Goal: Task Accomplishment & Management: Manage account settings

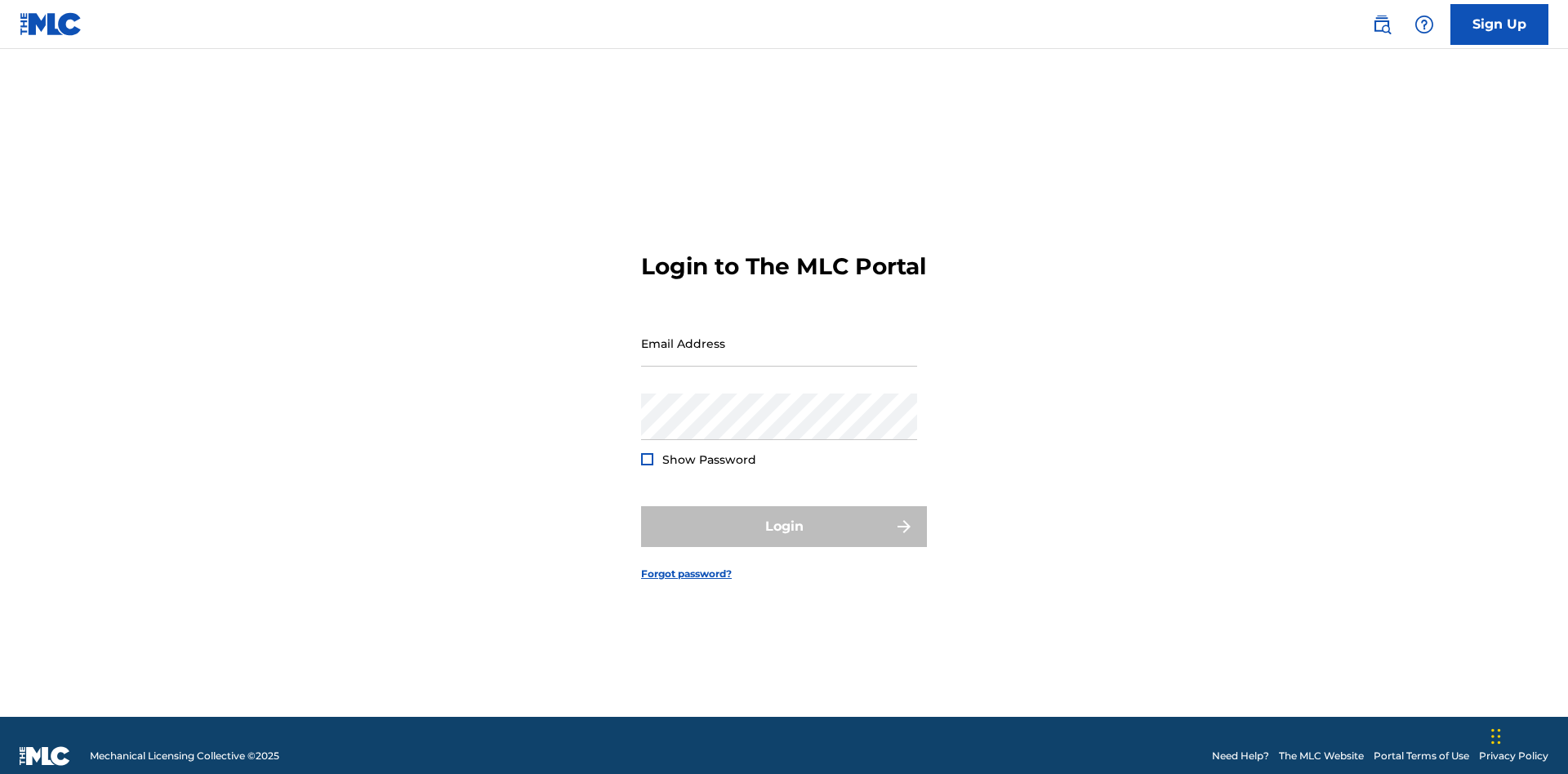
scroll to position [22, 0]
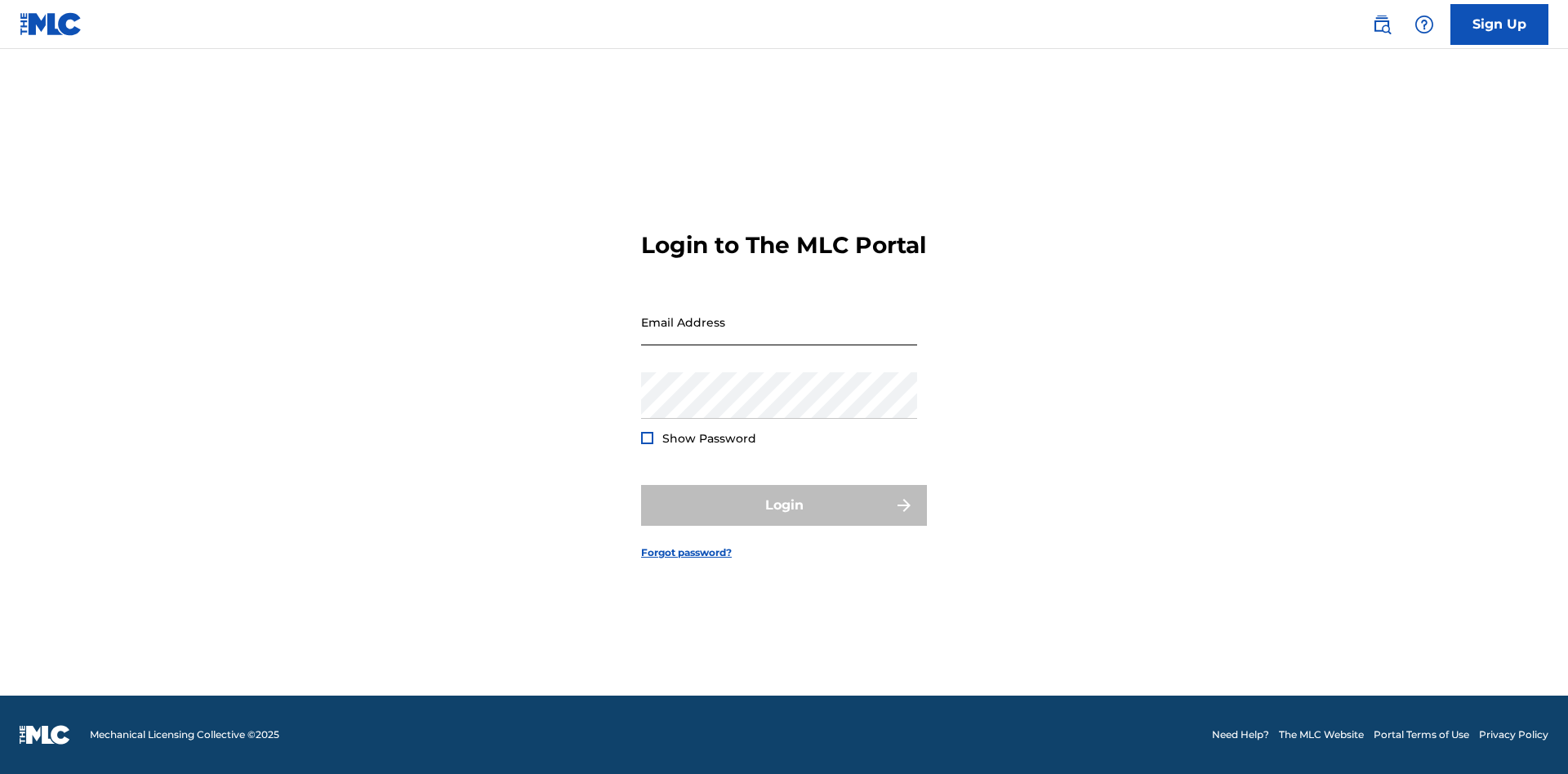
click at [779, 335] on input "Email Address" at bounding box center [779, 322] width 276 height 47
type input "Duke.McTesterson@gmail.com"
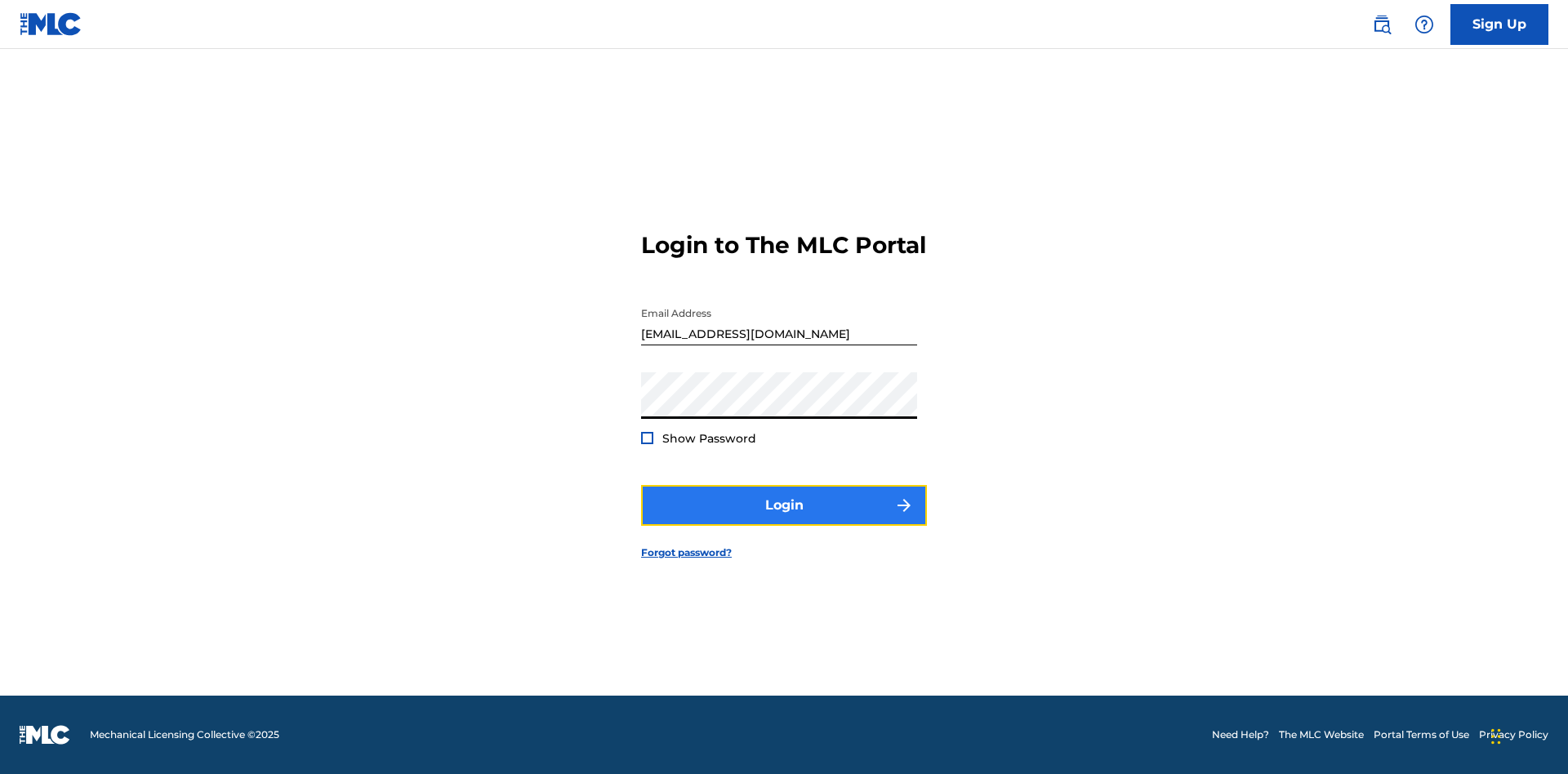
click at [784, 519] on button "Login" at bounding box center [784, 504] width 286 height 40
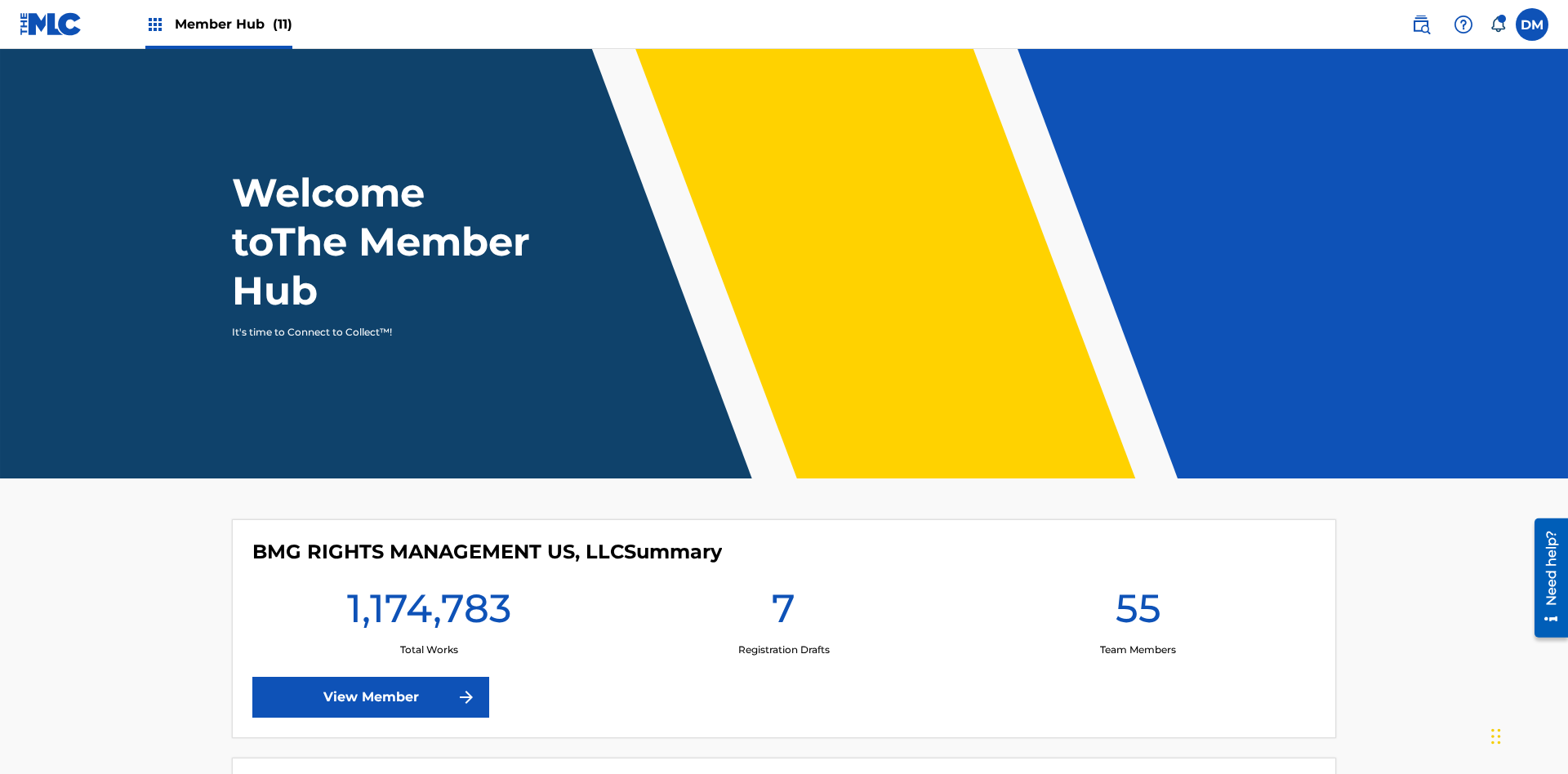
click at [218, 23] on span "Member Hub (11)" at bounding box center [233, 24] width 117 height 19
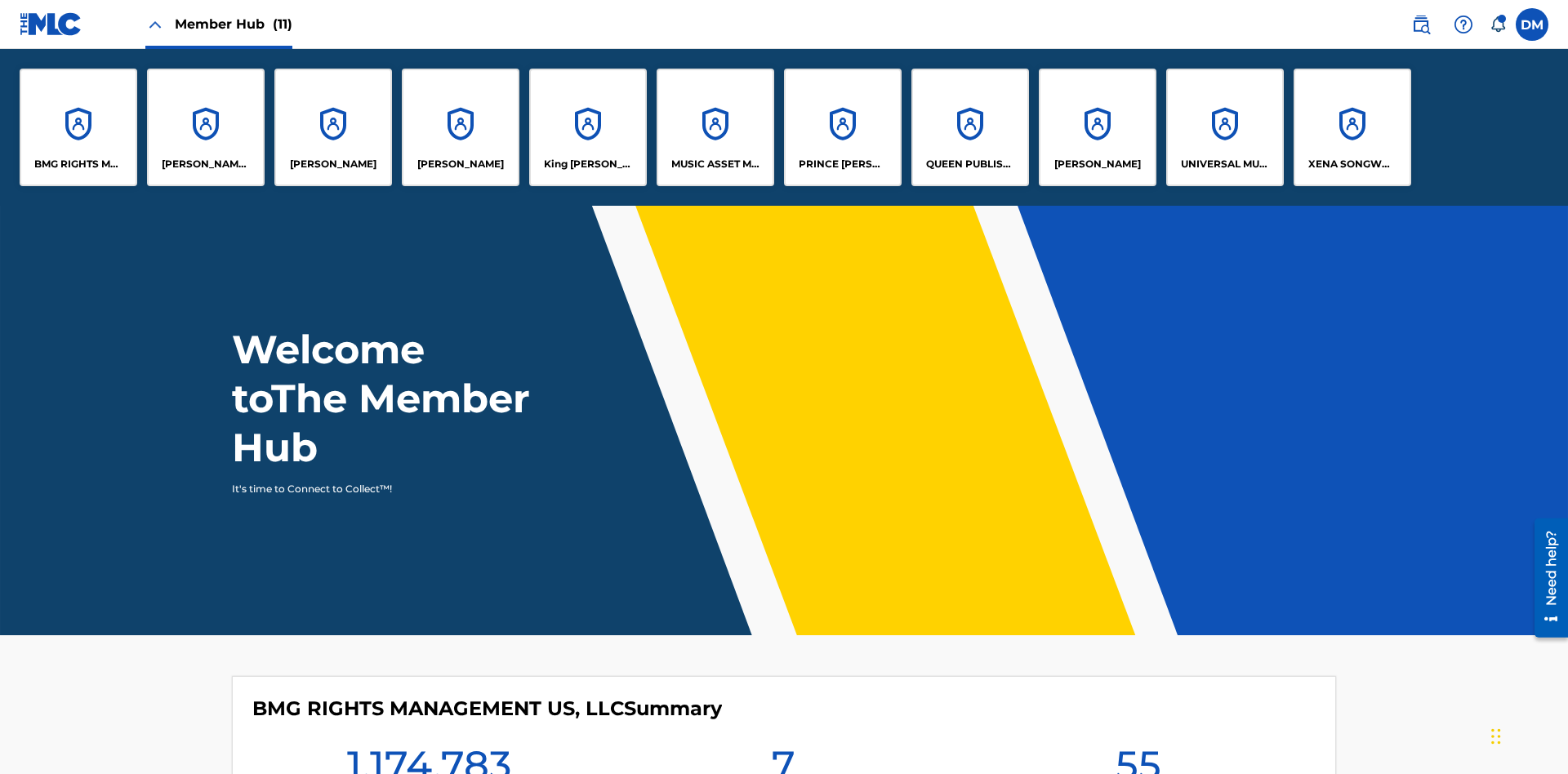
scroll to position [59, 0]
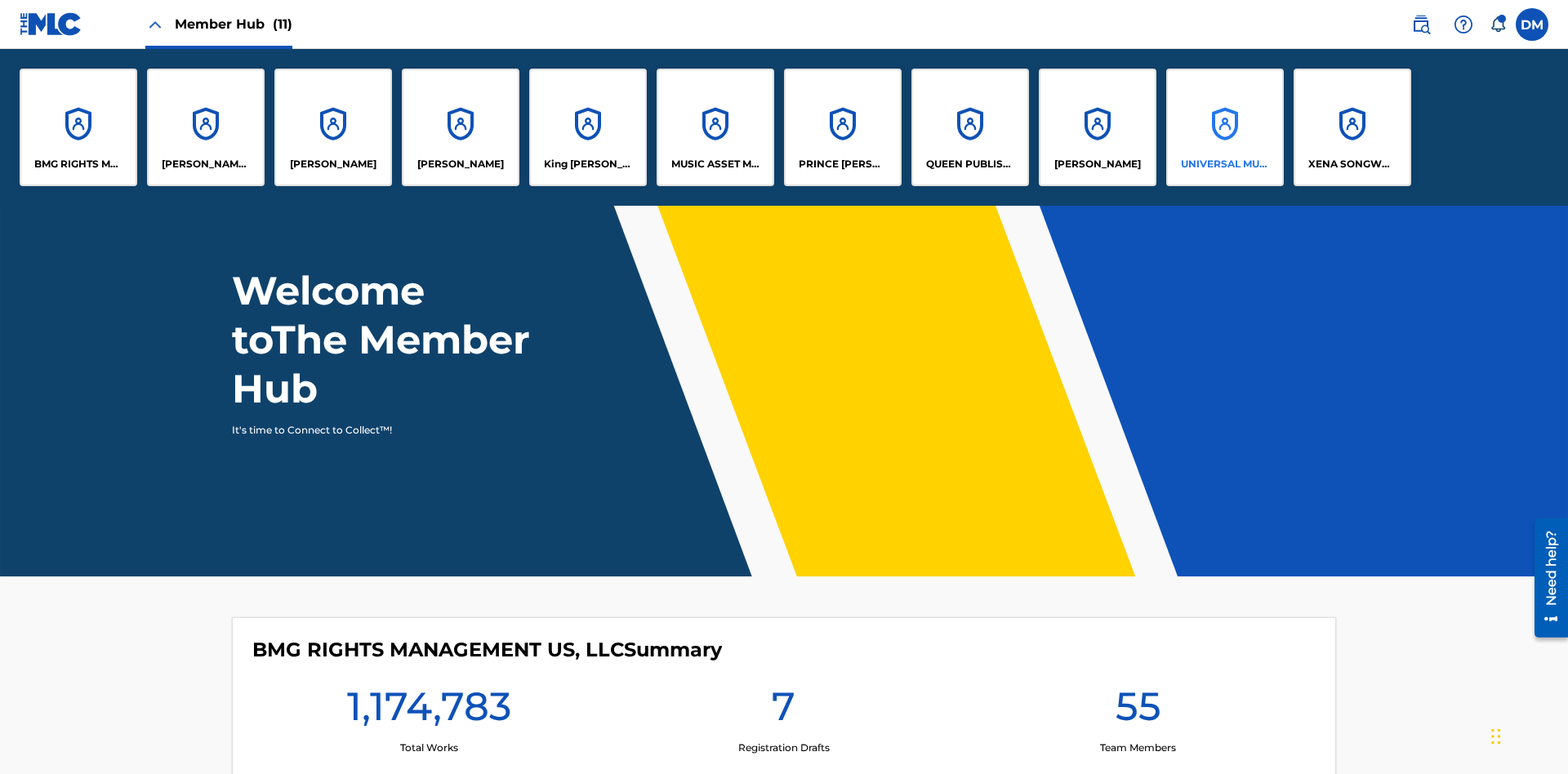
click at [1224, 164] on p "UNIVERSAL MUSIC PUB GROUP" at bounding box center [1225, 164] width 89 height 15
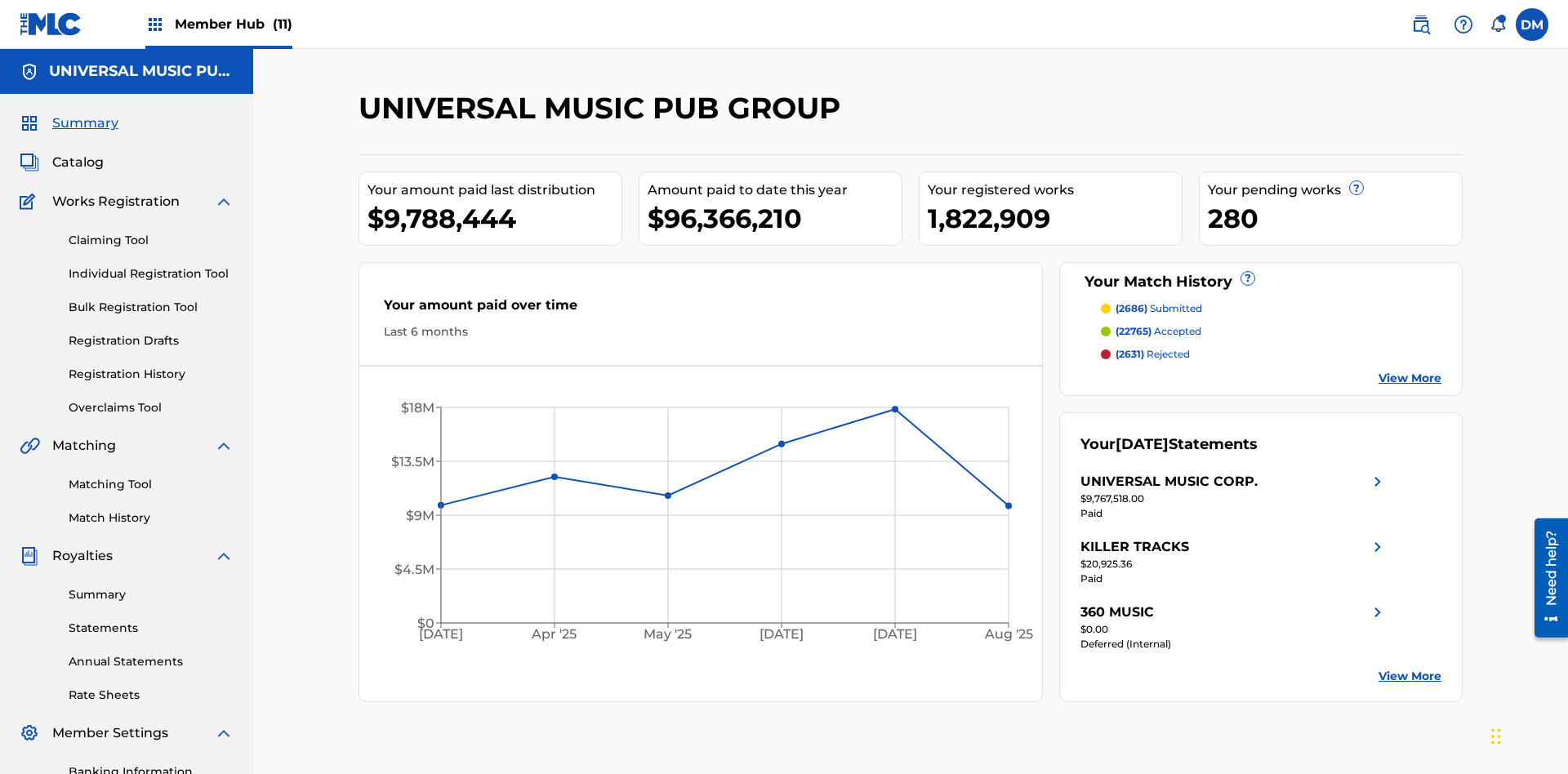
scroll to position [239, 0]
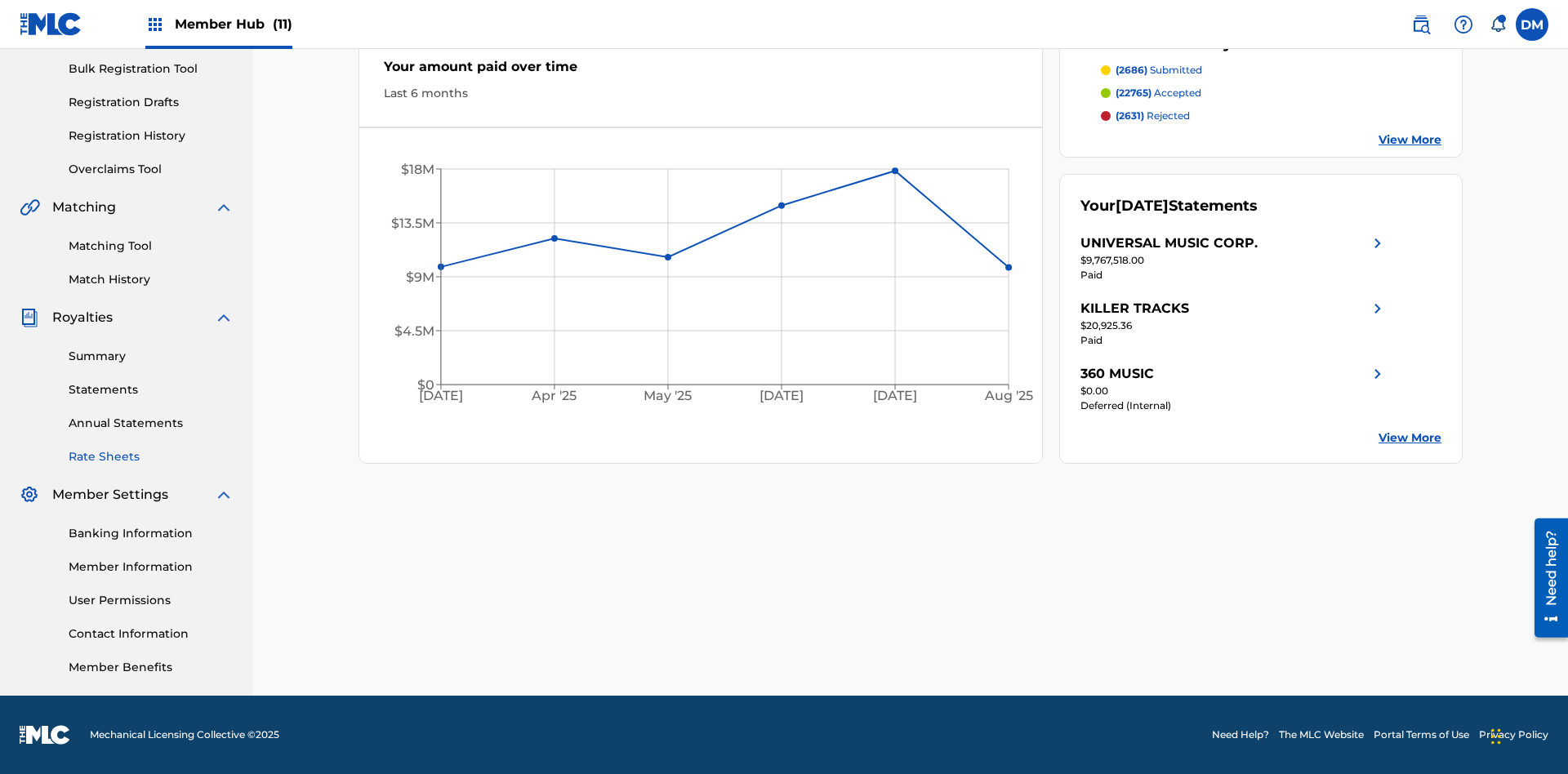
click at [151, 457] on link "Rate Sheets" at bounding box center [151, 457] width 165 height 17
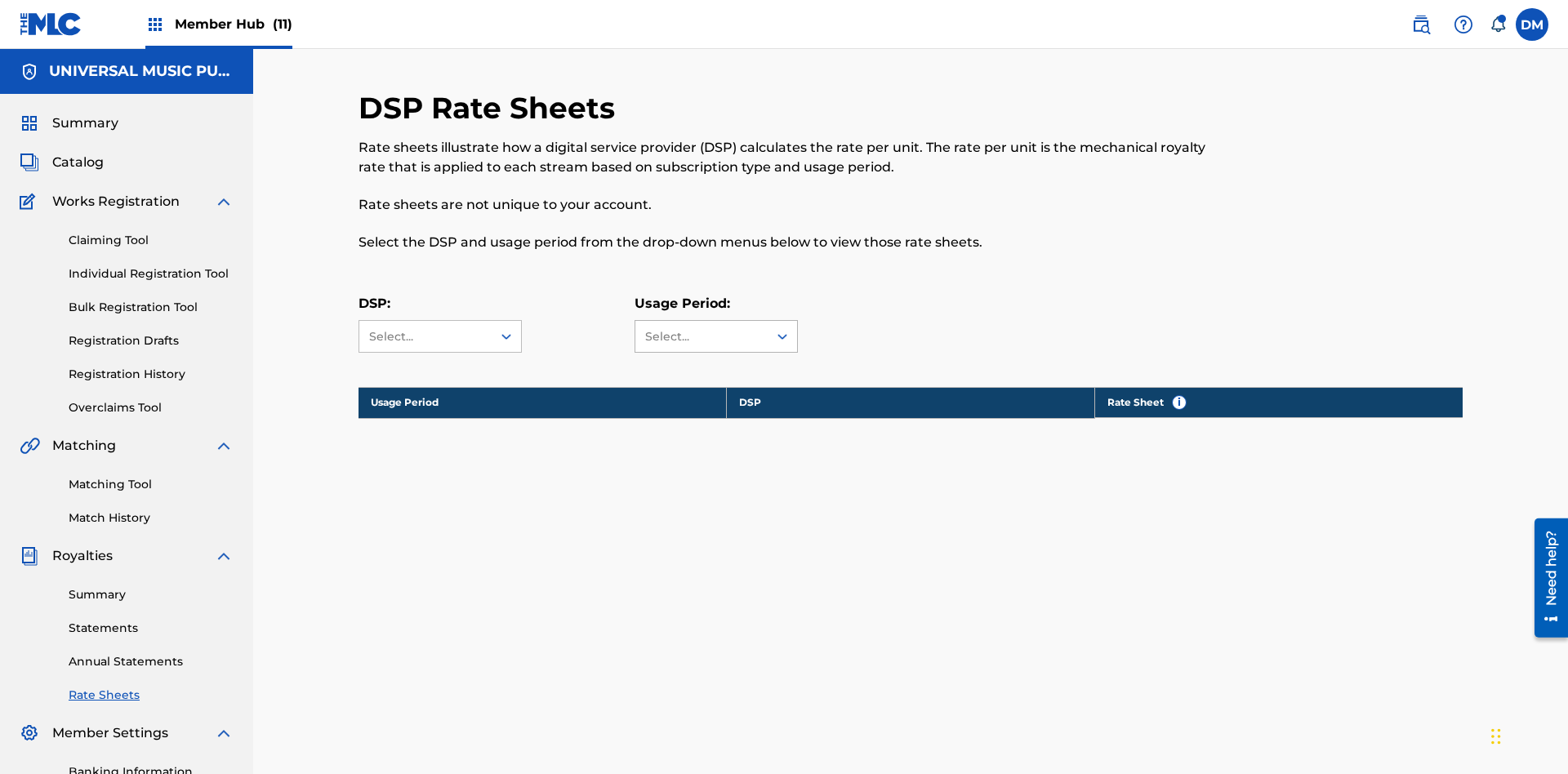
click at [716, 328] on div "Select..." at bounding box center [701, 336] width 111 height 17
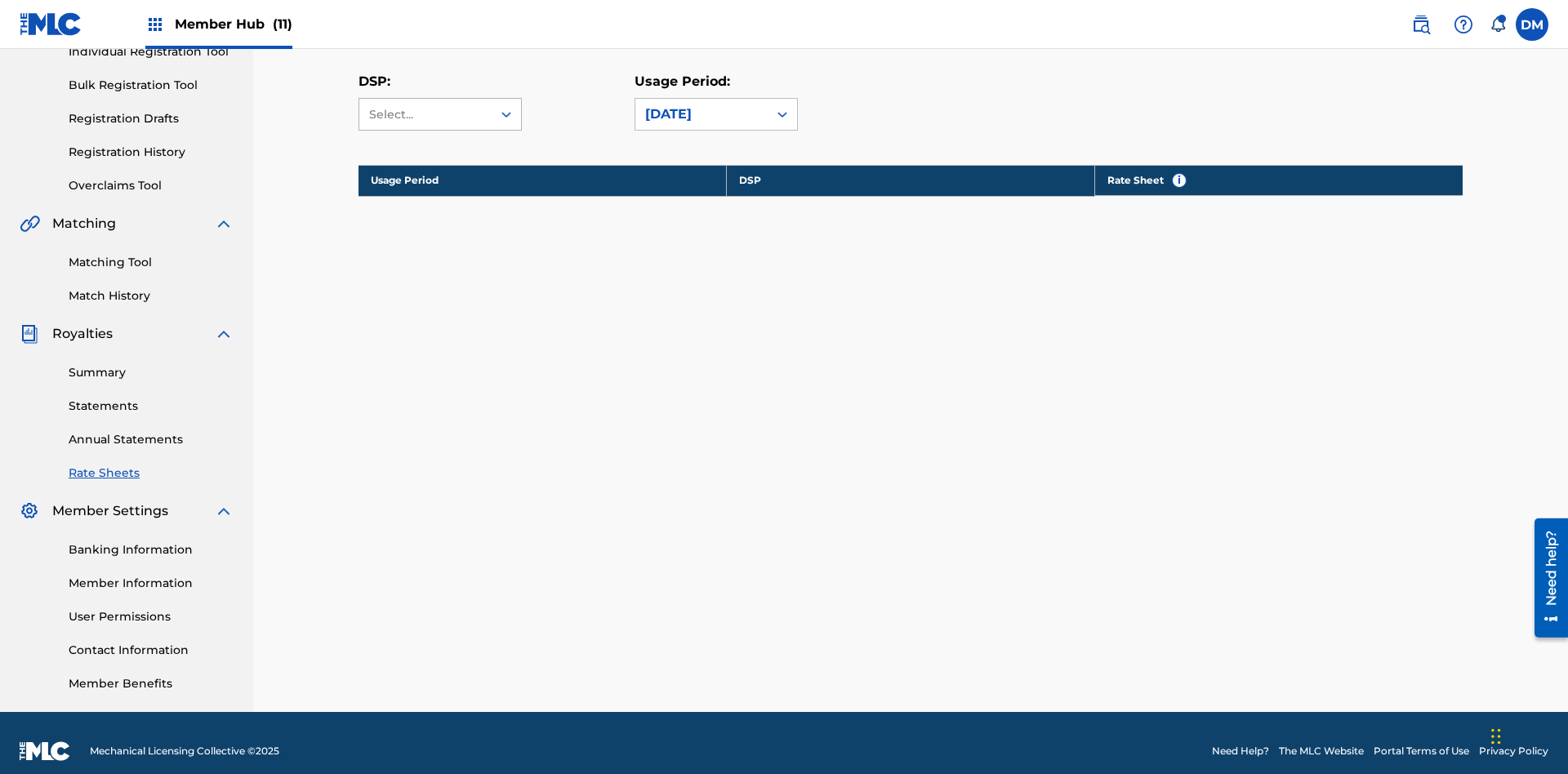
click at [441, 115] on div "Select..." at bounding box center [425, 115] width 111 height 17
click at [716, 115] on div "April 2022" at bounding box center [702, 114] width 113 height 20
